Goal: Task Accomplishment & Management: Manage account settings

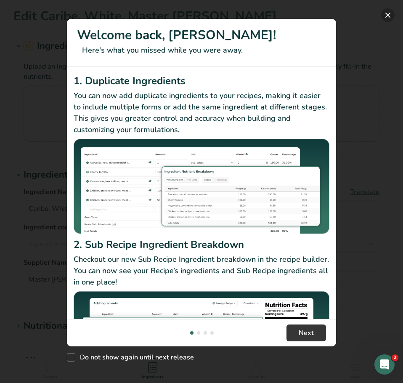
click at [389, 13] on button "New Features" at bounding box center [388, 14] width 13 height 13
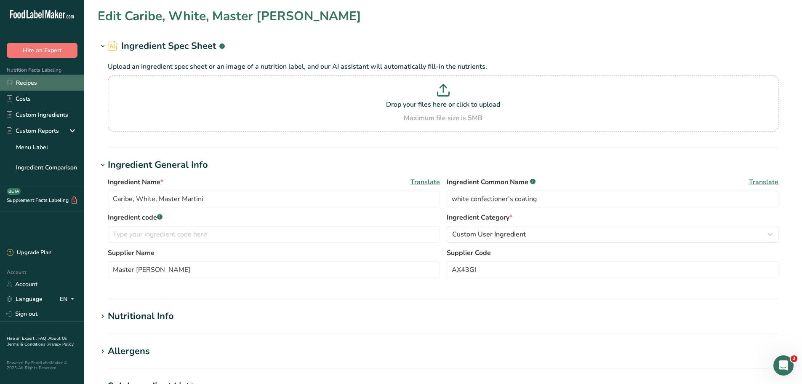
click at [45, 82] on link "Recipes" at bounding box center [42, 83] width 84 height 16
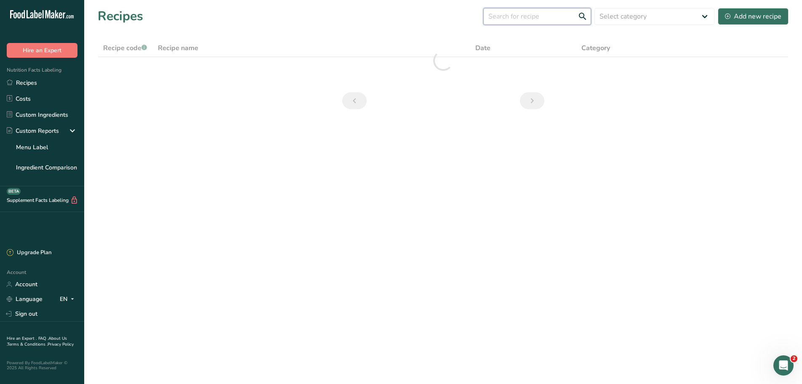
click at [403, 13] on input "text" at bounding box center [537, 16] width 108 height 17
type input "donut muffin"
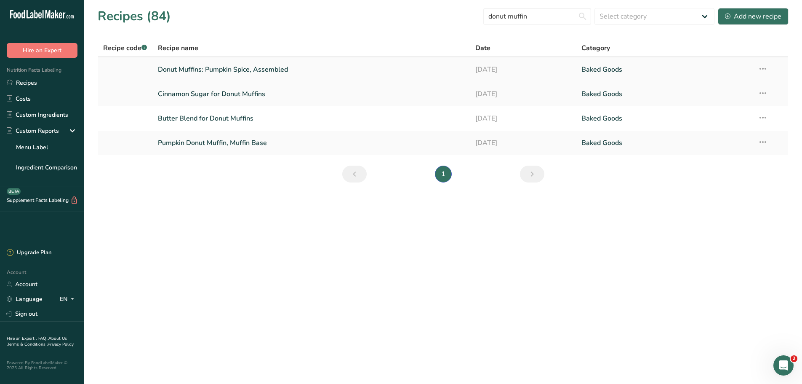
click at [231, 69] on link "Donut Muffins: Pumpkin Spice, Assembled" at bounding box center [312, 70] width 308 height 18
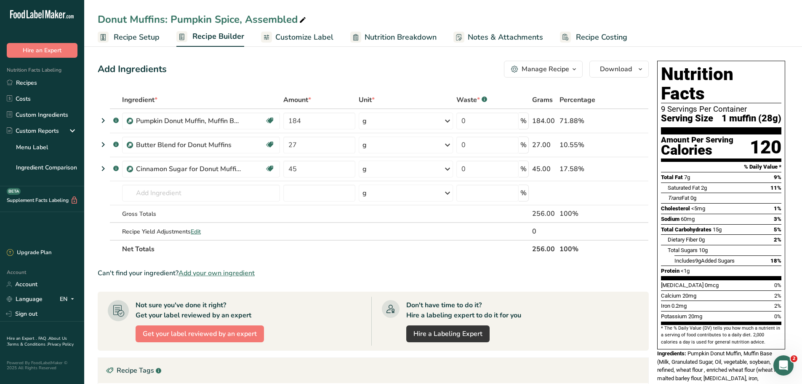
click at [392, 37] on span "Nutrition Breakdown" at bounding box center [401, 37] width 72 height 11
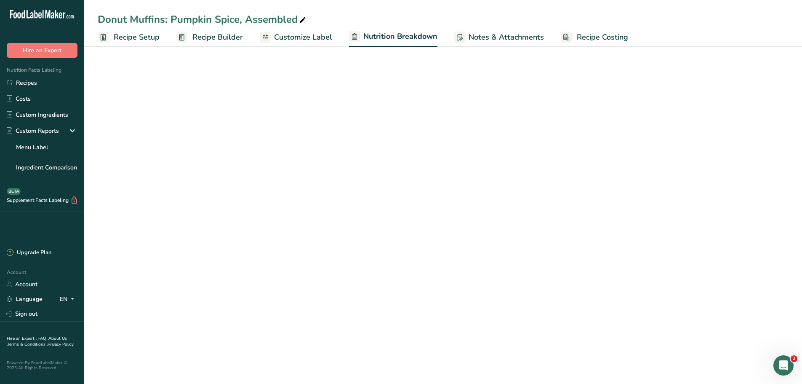
select select "Calories"
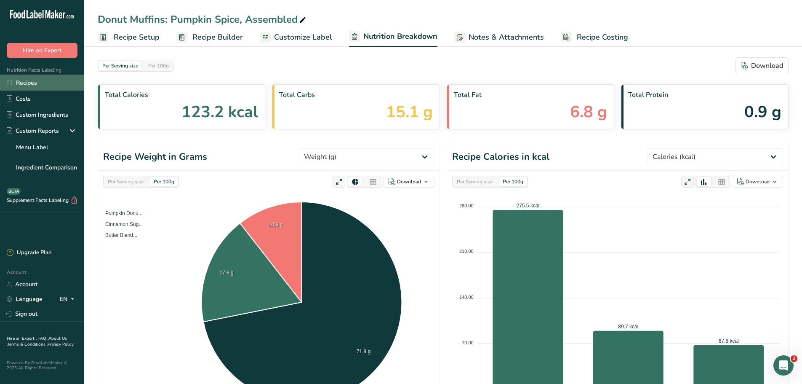
click at [27, 83] on link "Recipes" at bounding box center [42, 83] width 84 height 16
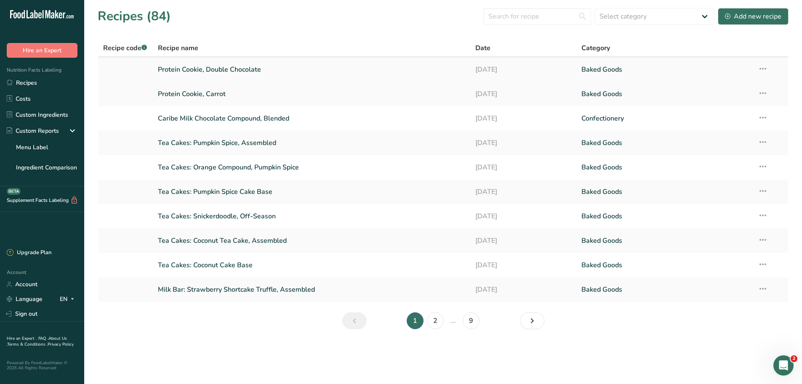
click at [195, 67] on link "Protein Cookie, Double Chocolate" at bounding box center [312, 70] width 308 height 18
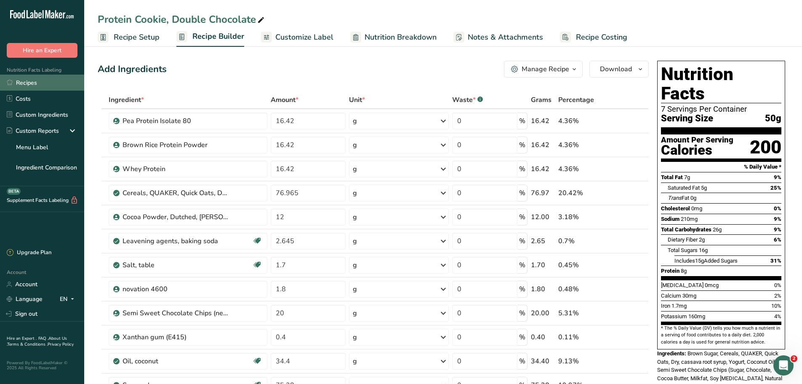
click at [19, 83] on link "Recipes" at bounding box center [42, 83] width 84 height 16
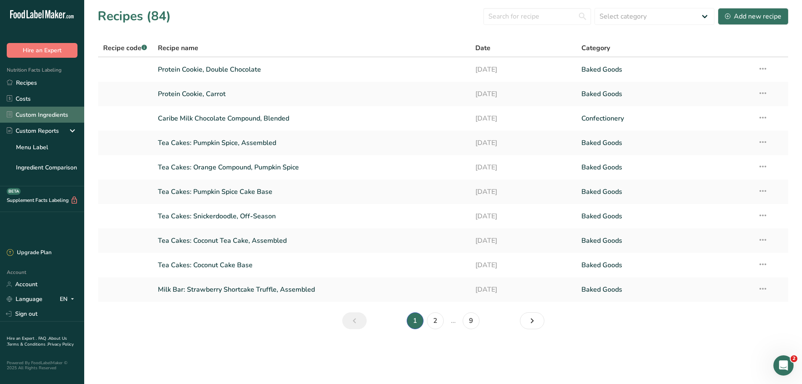
click at [53, 115] on link "Custom Ingredients" at bounding box center [42, 115] width 84 height 16
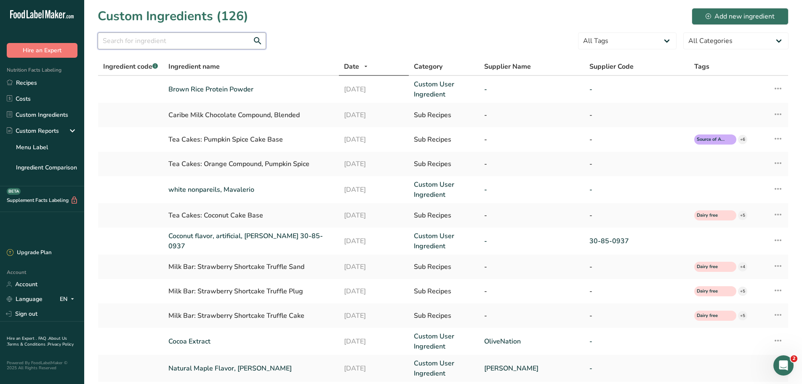
click at [193, 38] on input "text" at bounding box center [182, 40] width 168 height 17
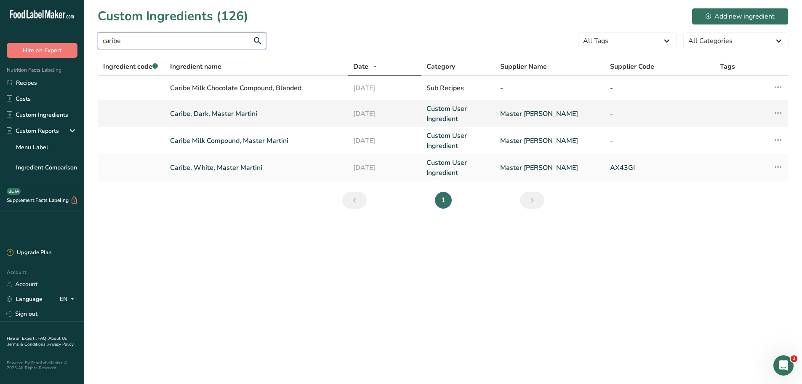
type input "caribe"
click at [197, 117] on link "Caribe, Dark, Master Martini" at bounding box center [256, 114] width 173 height 10
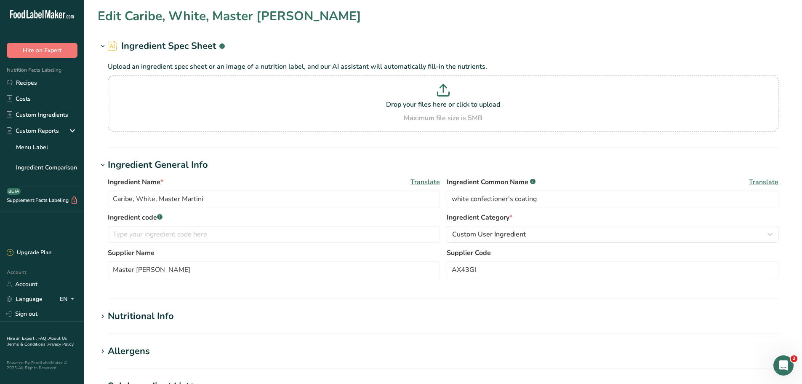
type input "Caribe, Dark, Master Martini"
type input "dark confectioners coating"
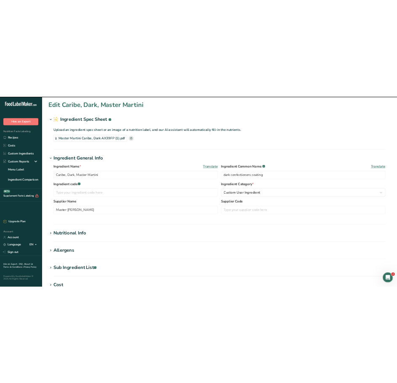
scroll to position [42, 0]
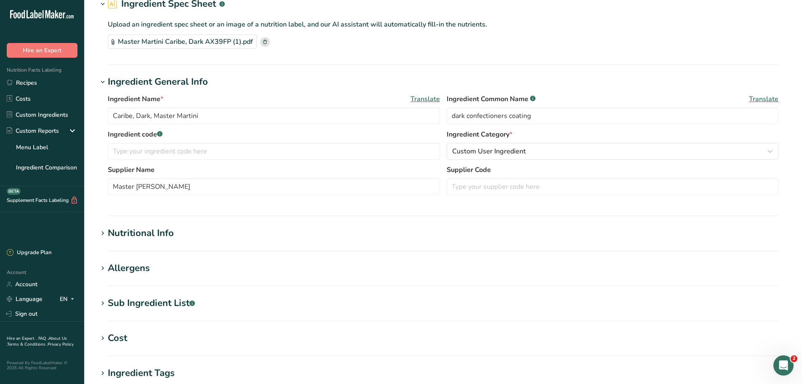
click at [157, 225] on section "Edit Caribe, Dark, Master Martini Ingredient Spec Sheet .a-a{fill:#347362;}.b-a…" at bounding box center [443, 247] width 718 height 578
click at [155, 236] on div "Nutritional Info" at bounding box center [141, 233] width 66 height 14
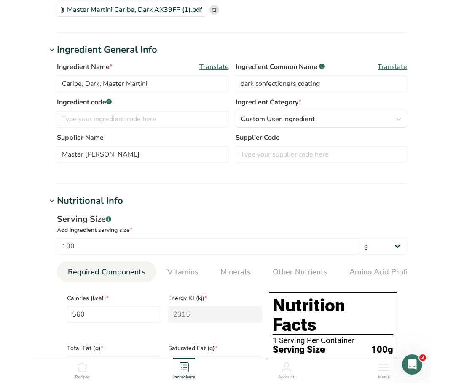
scroll to position [0, 0]
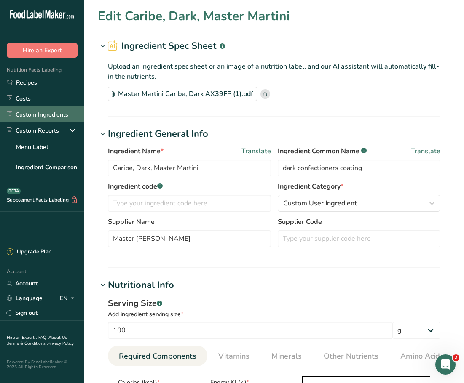
click at [29, 109] on link "Custom Ingredients" at bounding box center [42, 115] width 84 height 16
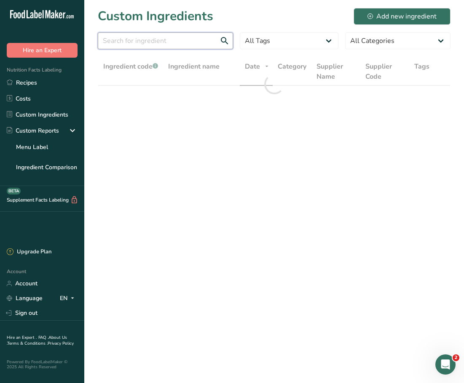
click at [172, 44] on input "text" at bounding box center [165, 40] width 135 height 17
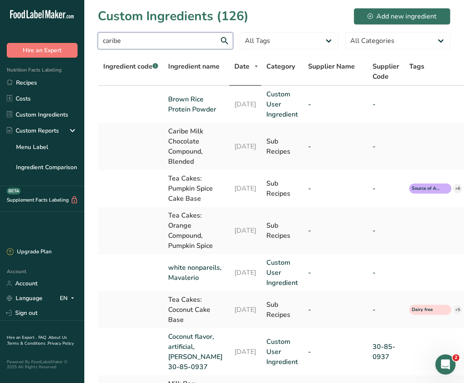
type input "caribe"
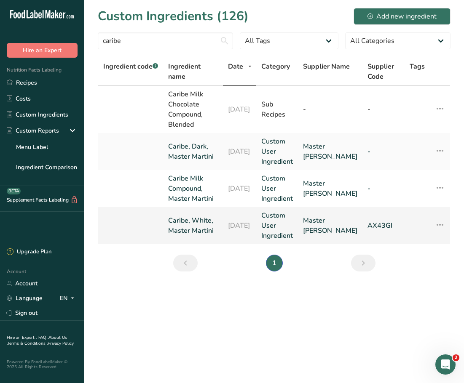
click at [176, 220] on link "Caribe, White, Master Martini" at bounding box center [193, 226] width 50 height 20
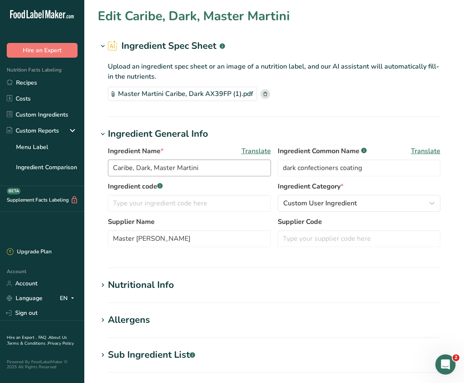
type input "Caribe, White, Master Martini"
type input "white confectioner's coating"
type input "AX43GI"
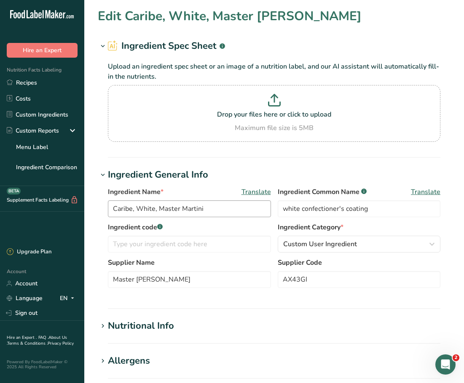
type input "570"
type KJ "2384.9"
type Fat "35"
type Fat "0.2"
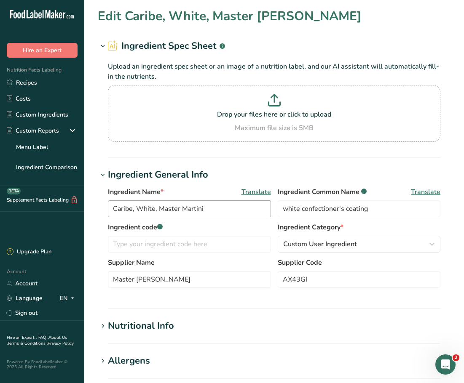
type input "2"
type input "45"
type Carbohydrates "61"
type Fiber "0"
type Sugars "61"
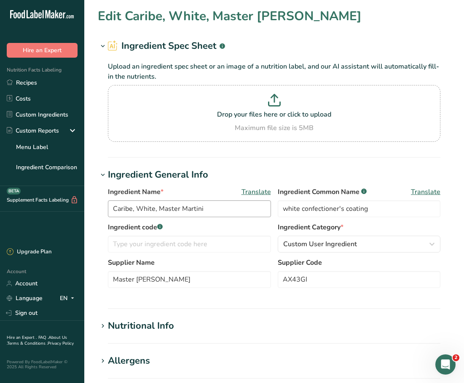
type Sugars "56"
type input "2.7"
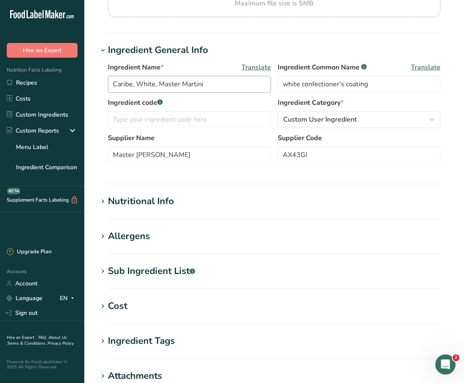
scroll to position [126, 0]
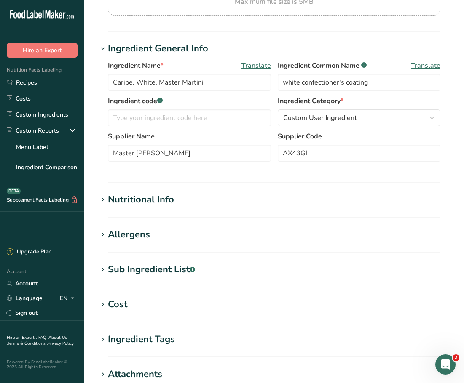
click at [158, 195] on div "Nutritional Info" at bounding box center [141, 200] width 66 height 14
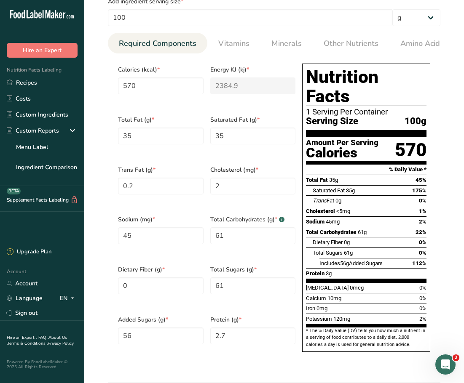
scroll to position [379, 0]
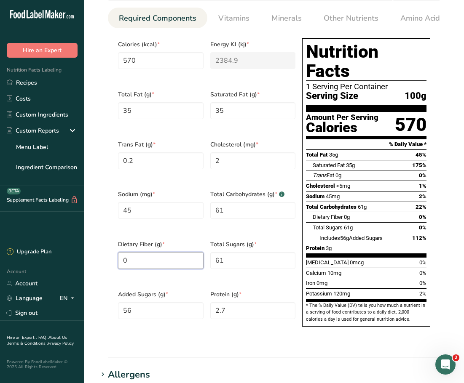
drag, startPoint x: 150, startPoint y: 256, endPoint x: 92, endPoint y: 251, distance: 58.3
click at [92, 251] on section "Edit Caribe, White, Master [PERSON_NAME] Ingredient Spec Sheet .a-a{fill:#34736…" at bounding box center [273, 132] width 379 height 1022
type Fiber "6"
click at [111, 219] on section "Calories (kcal) * 570 Energy KJ (kj) * 2384.9 Total Fat (g) * 35 Saturated Fat …" at bounding box center [274, 185] width 332 height 314
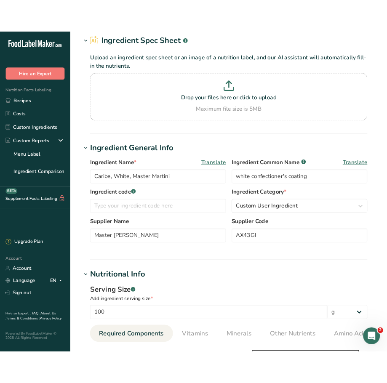
scroll to position [0, 0]
